Goal: Transaction & Acquisition: Purchase product/service

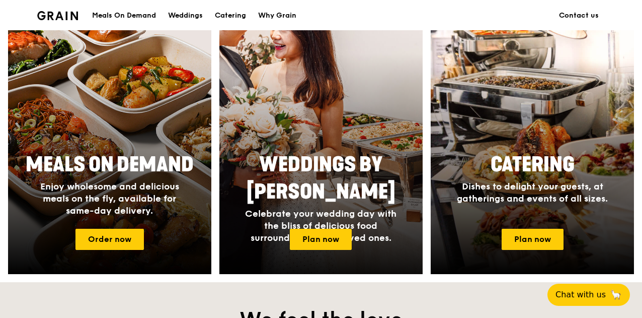
scroll to position [403, 0]
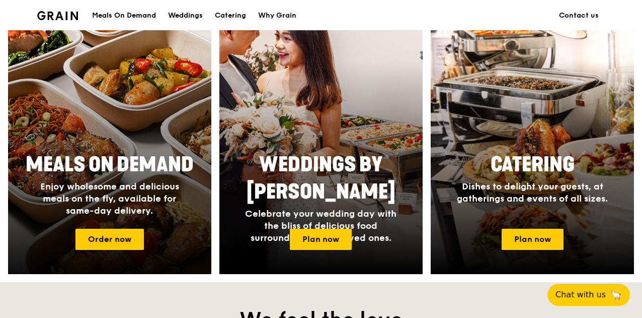
click at [126, 138] on div at bounding box center [109, 141] width 223 height 292
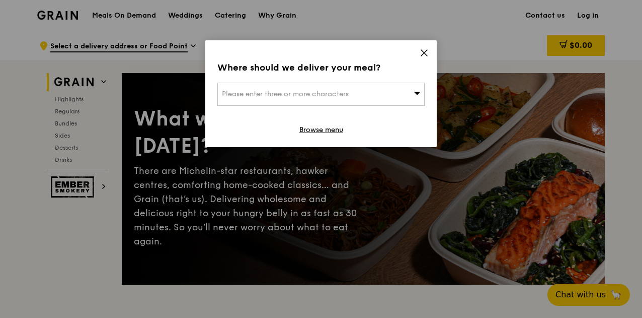
click at [417, 95] on icon at bounding box center [417, 93] width 7 height 3
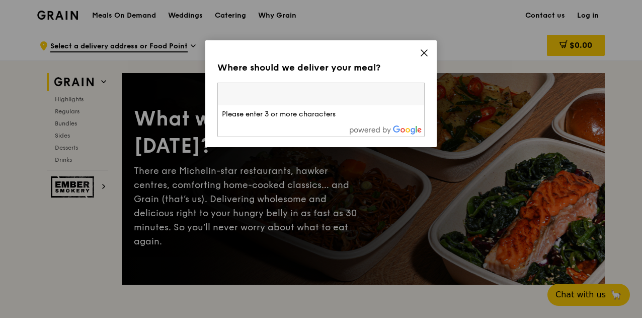
click at [421, 51] on icon at bounding box center [424, 52] width 9 height 9
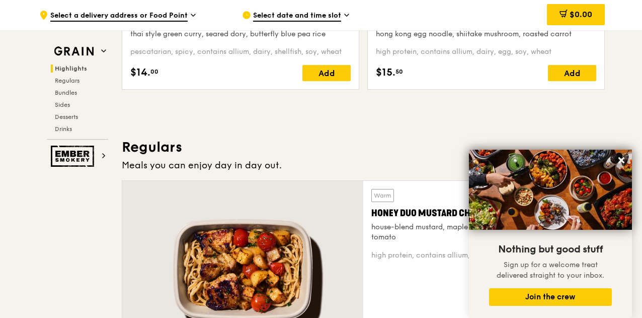
scroll to position [654, 0]
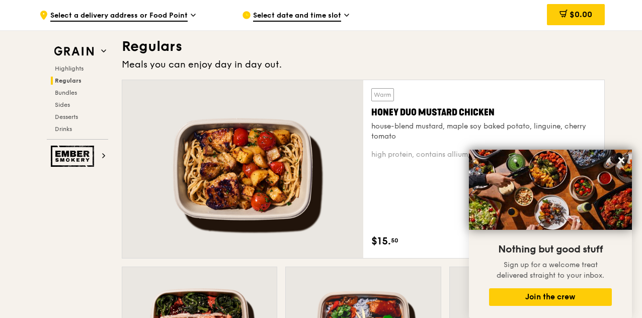
click at [620, 162] on icon at bounding box center [622, 160] width 6 height 6
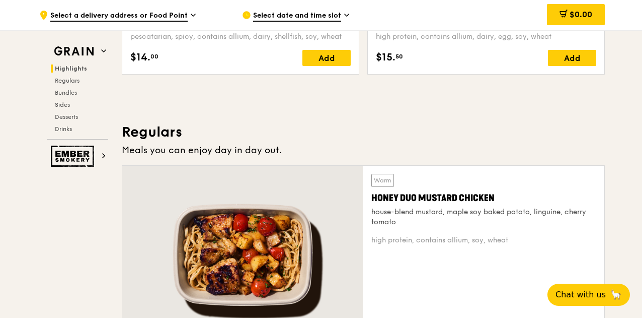
scroll to position [579, 0]
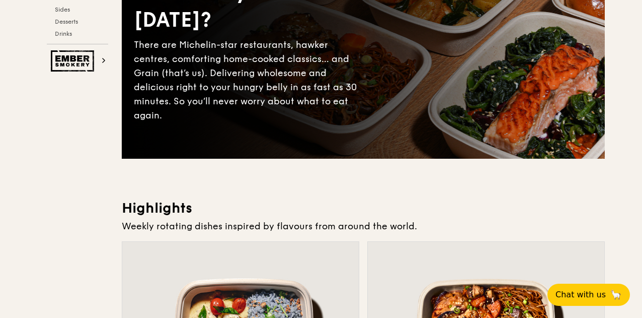
scroll to position [0, 0]
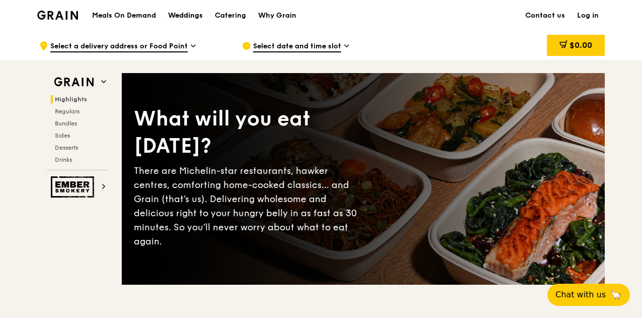
click at [195, 15] on div "Weddings" at bounding box center [185, 16] width 35 height 30
